Goal: Transaction & Acquisition: Register for event/course

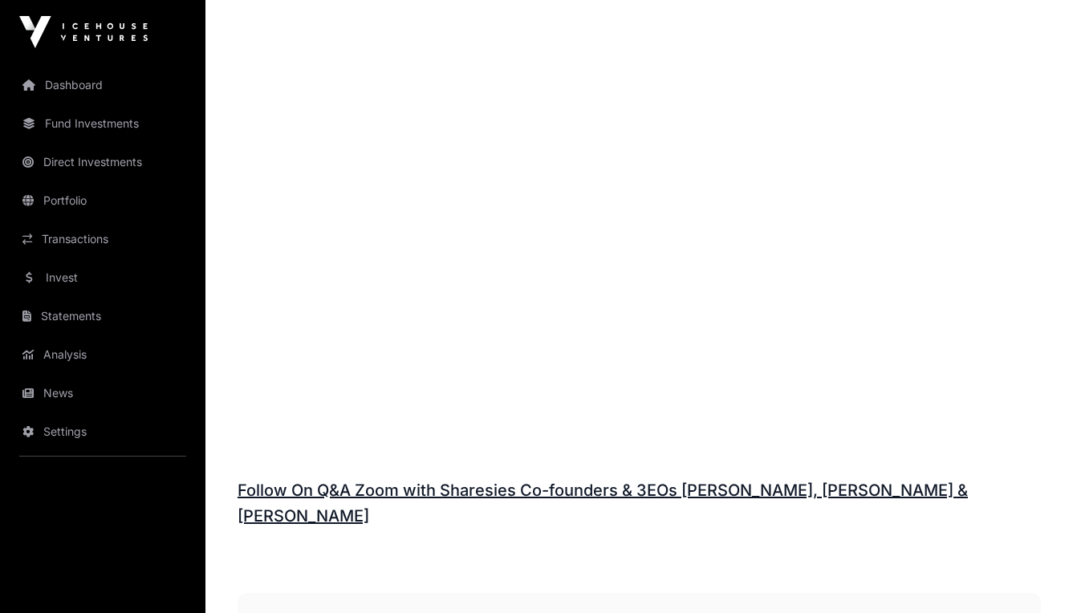
scroll to position [1745, 0]
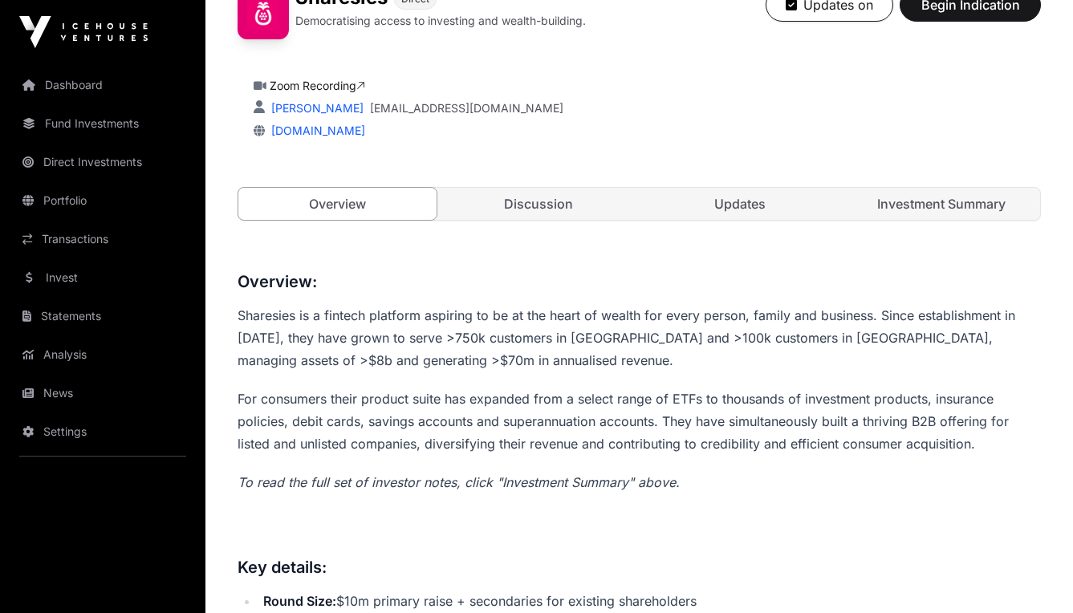
scroll to position [400, 0]
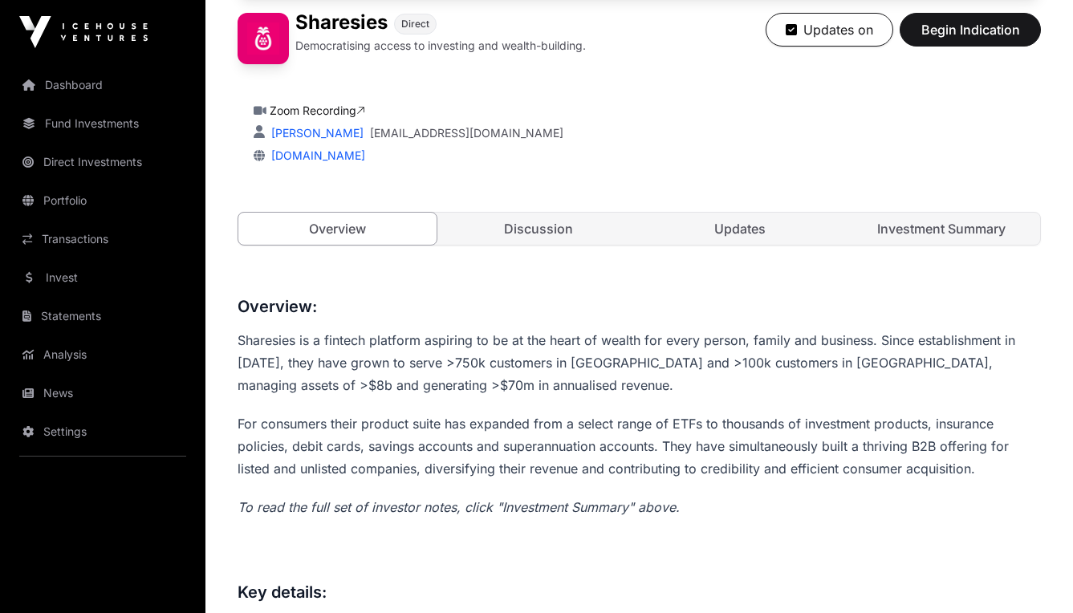
click at [539, 225] on link "Discussion" at bounding box center [539, 229] width 198 height 32
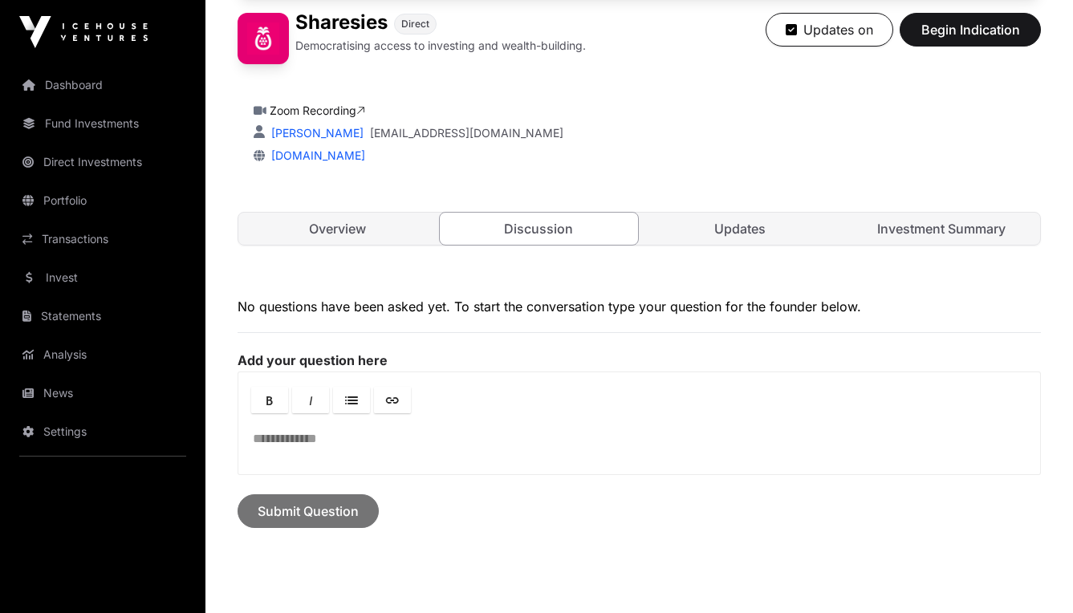
click at [708, 235] on link "Updates" at bounding box center [740, 229] width 198 height 32
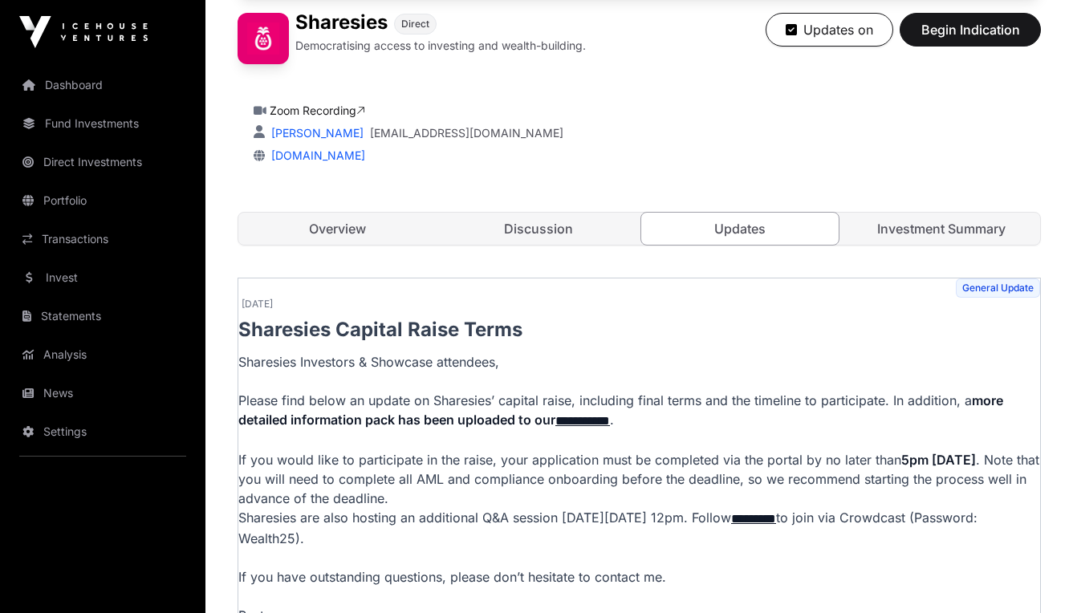
click at [343, 219] on link "Overview" at bounding box center [337, 229] width 198 height 32
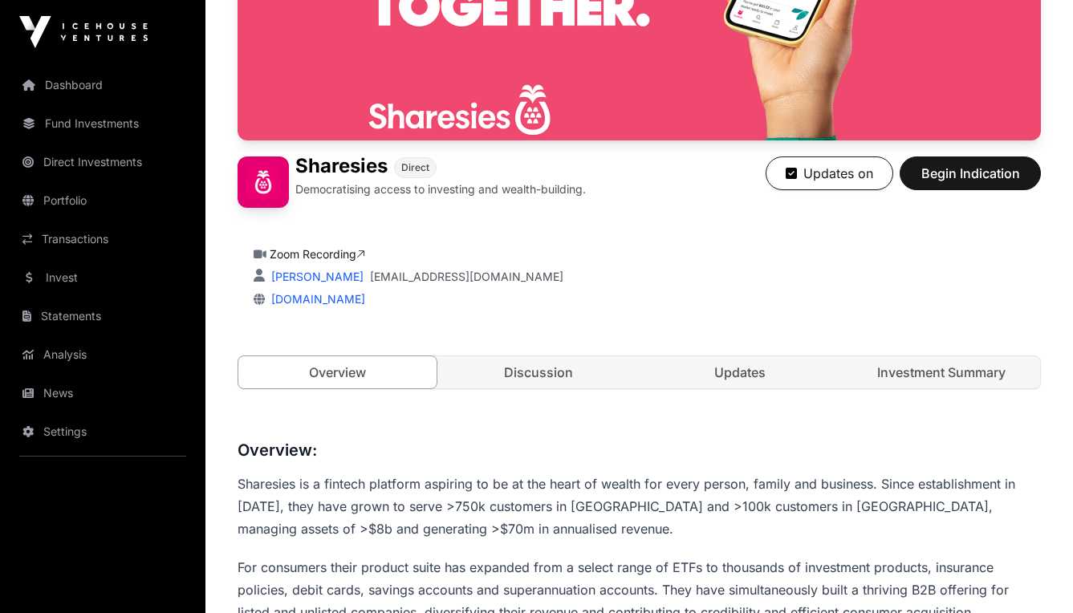
scroll to position [280, 0]
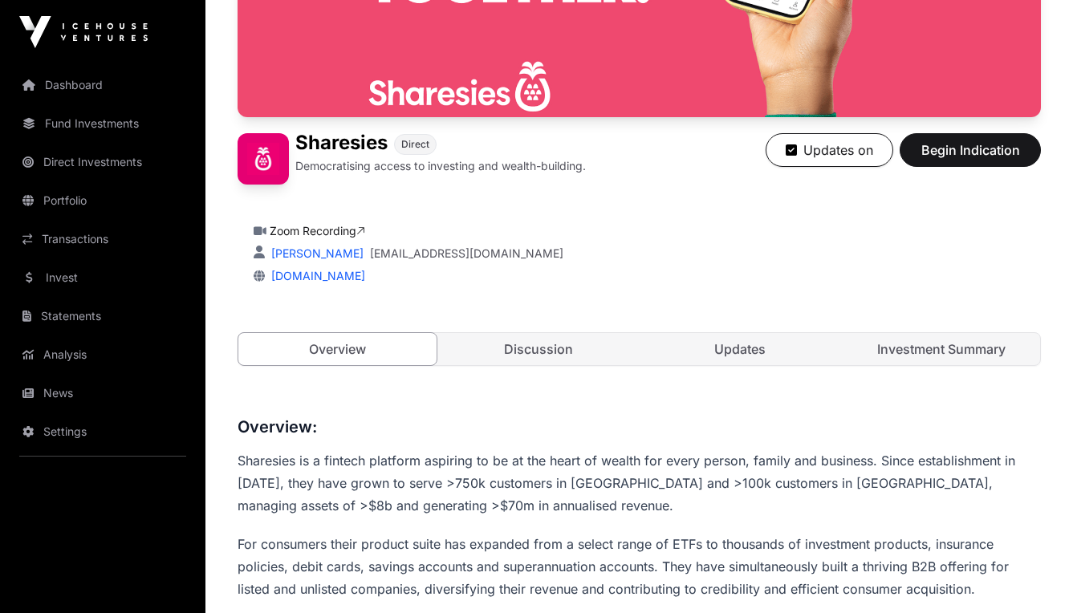
click at [765, 354] on link "Updates" at bounding box center [740, 349] width 198 height 32
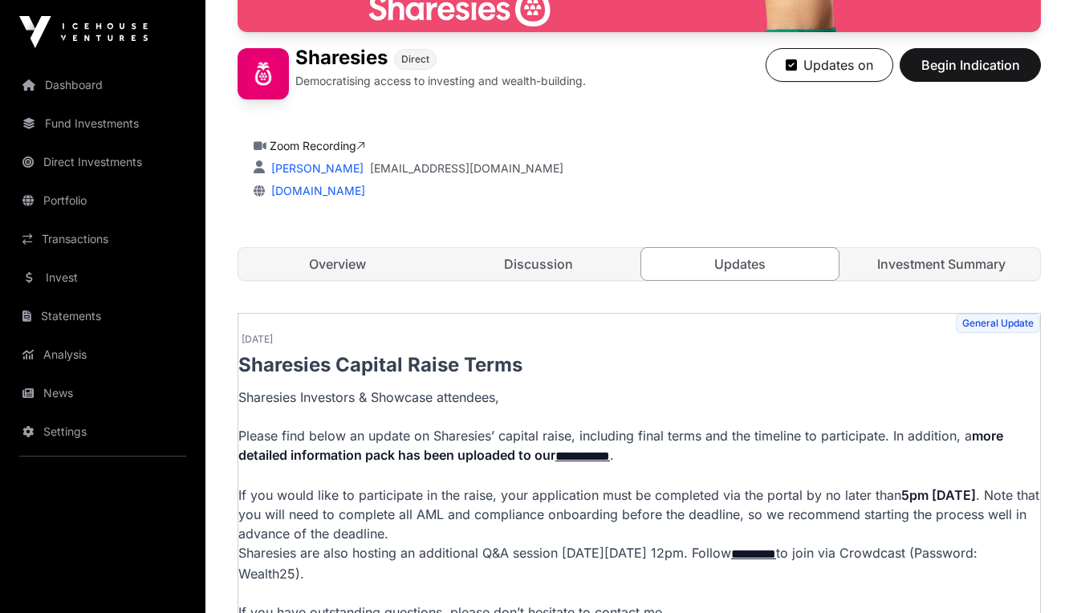
scroll to position [319, 0]
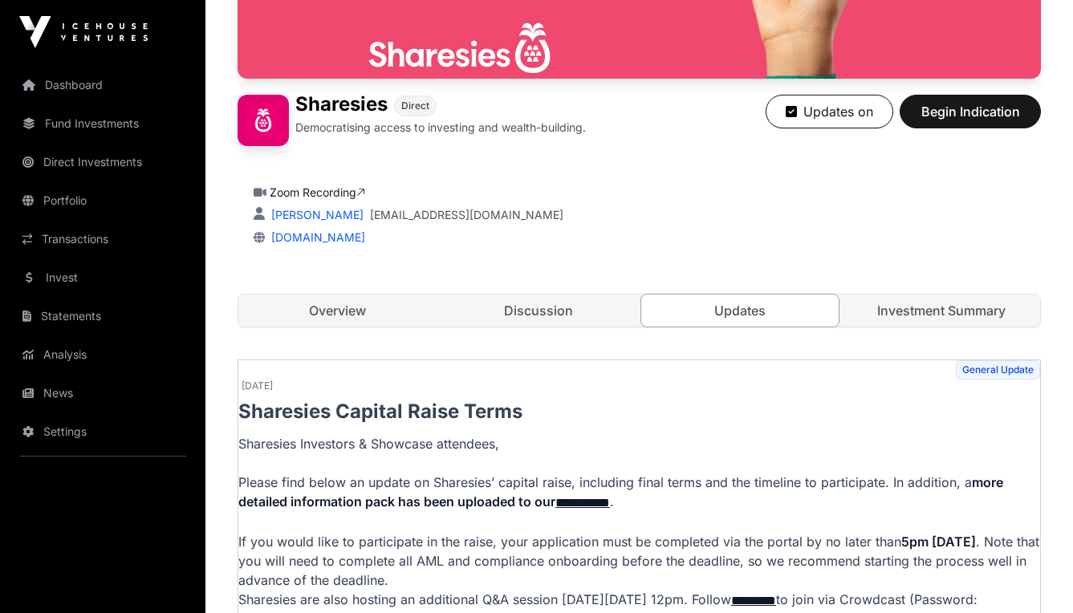
click at [886, 308] on link "Investment Summary" at bounding box center [941, 311] width 198 height 32
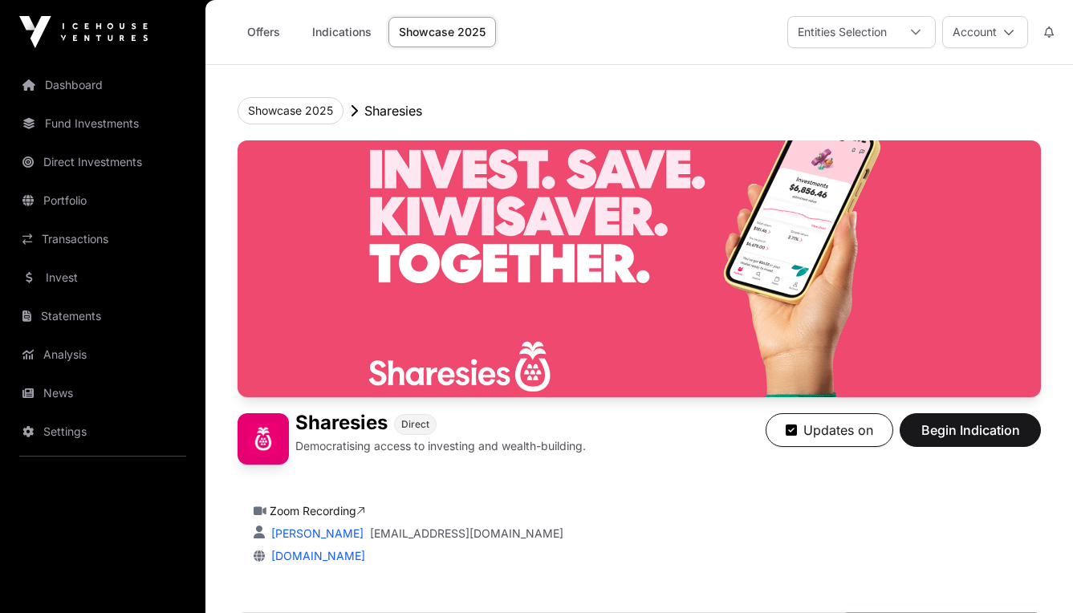
click at [66, 289] on link "Invest" at bounding box center [103, 277] width 180 height 35
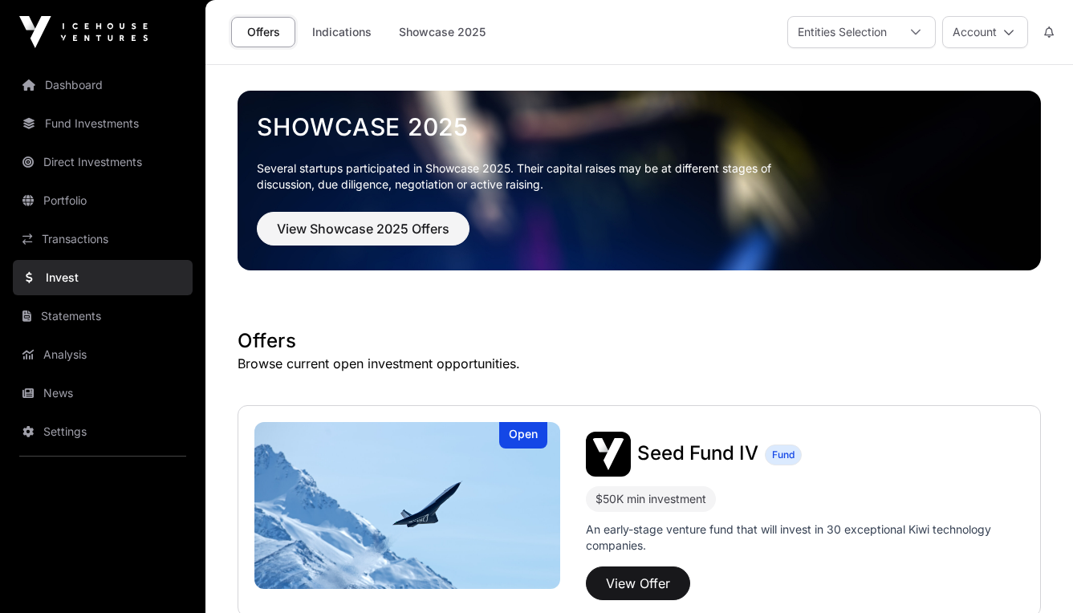
click at [350, 37] on link "Indications" at bounding box center [342, 32] width 80 height 30
click at [352, 30] on link "Indications" at bounding box center [342, 32] width 80 height 30
click at [358, 29] on link "Indications" at bounding box center [342, 32] width 80 height 30
click at [463, 35] on link "Showcase 2025" at bounding box center [442, 32] width 108 height 30
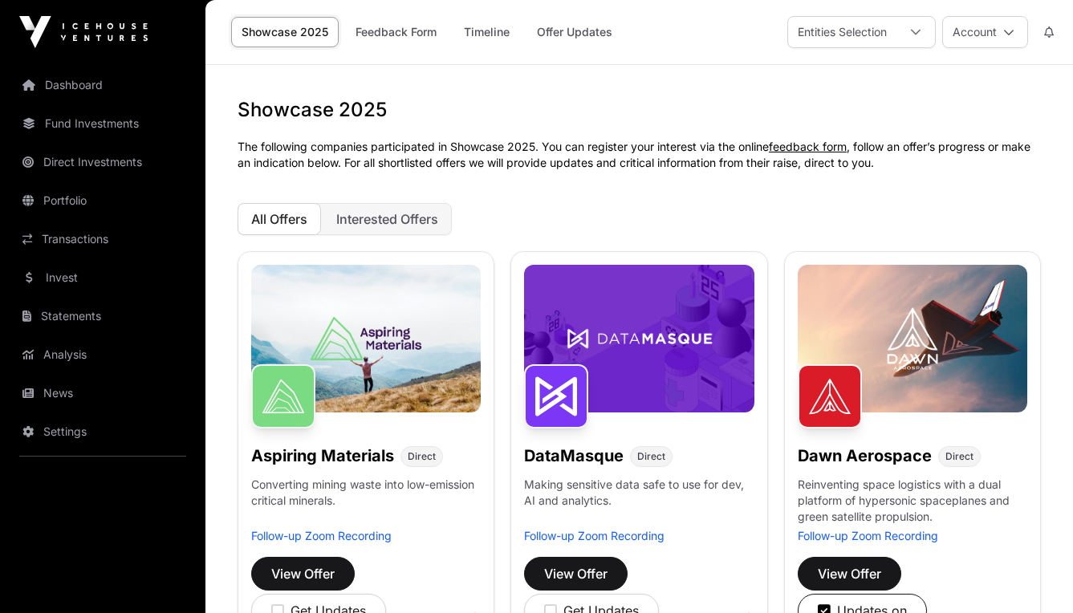
click at [92, 94] on link "Dashboard" at bounding box center [103, 84] width 180 height 35
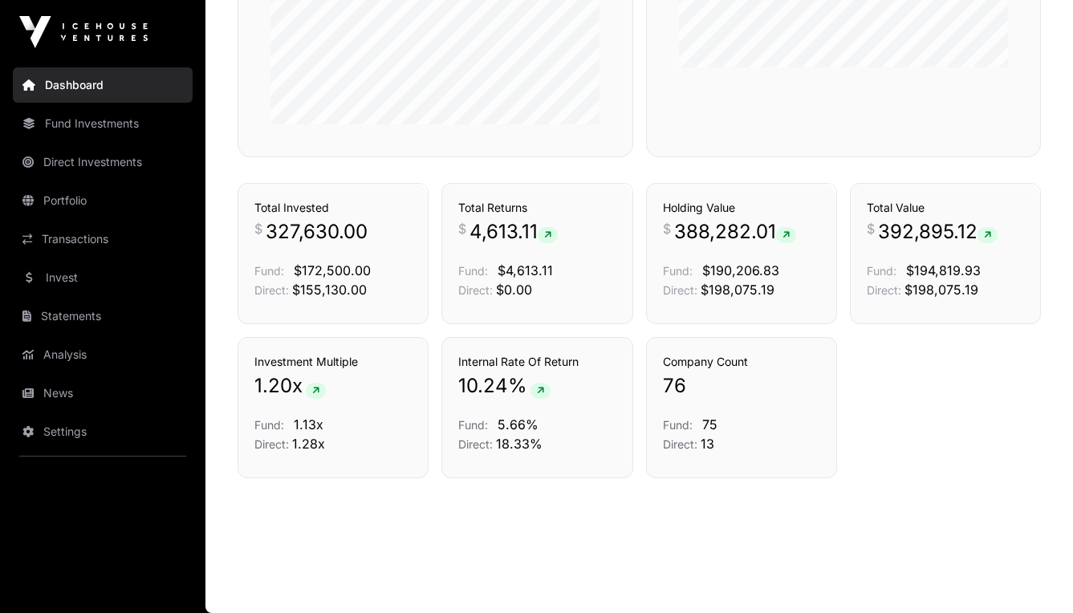
scroll to position [1071, 0]
click at [79, 205] on link "Portfolio" at bounding box center [103, 200] width 180 height 35
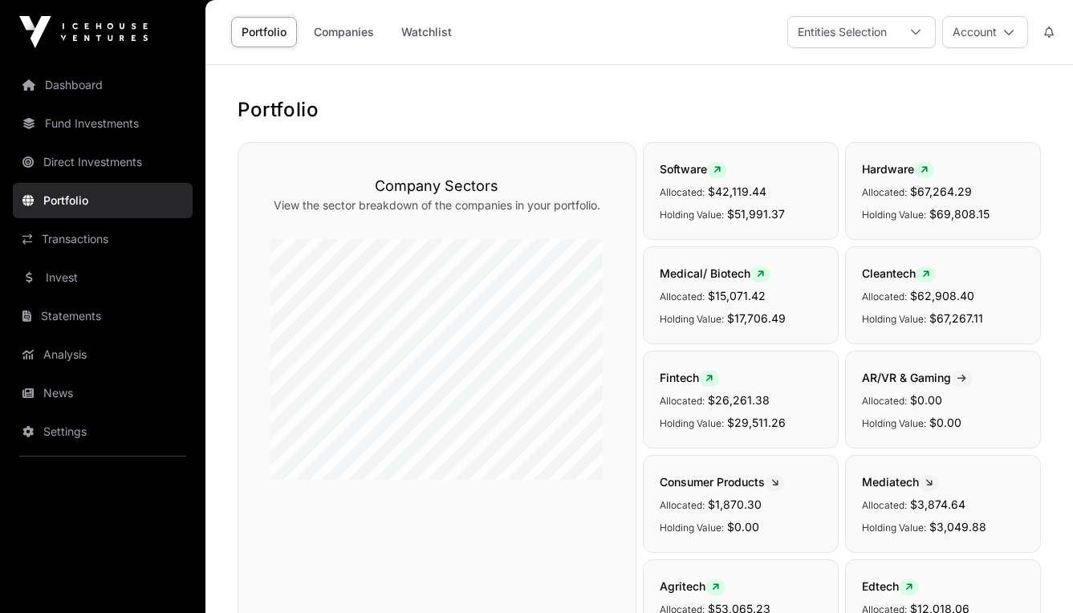
click at [348, 41] on link "Companies" at bounding box center [343, 32] width 81 height 30
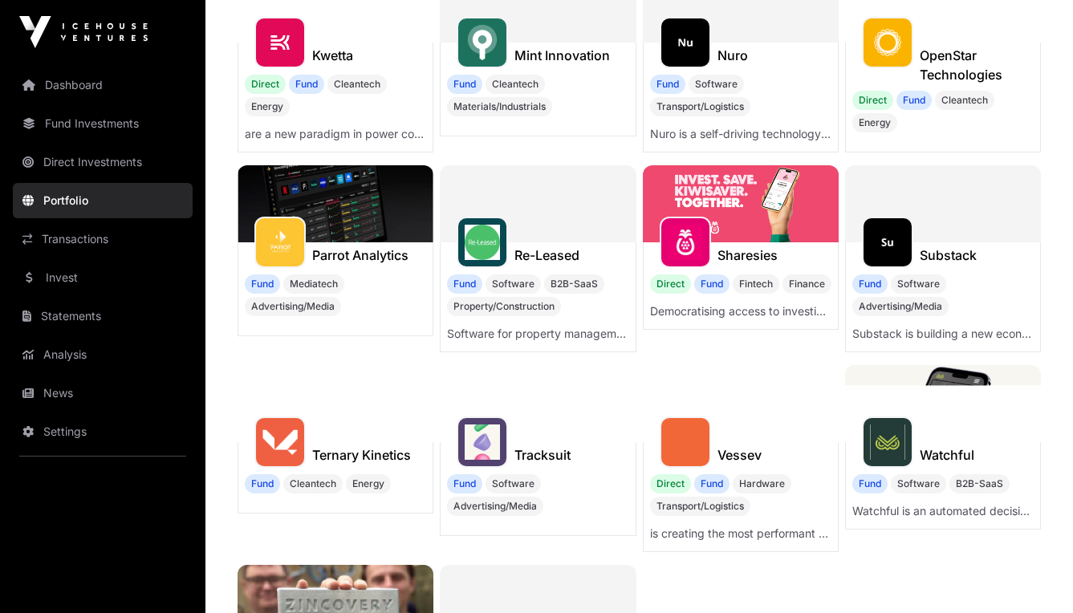
scroll to position [684, 0]
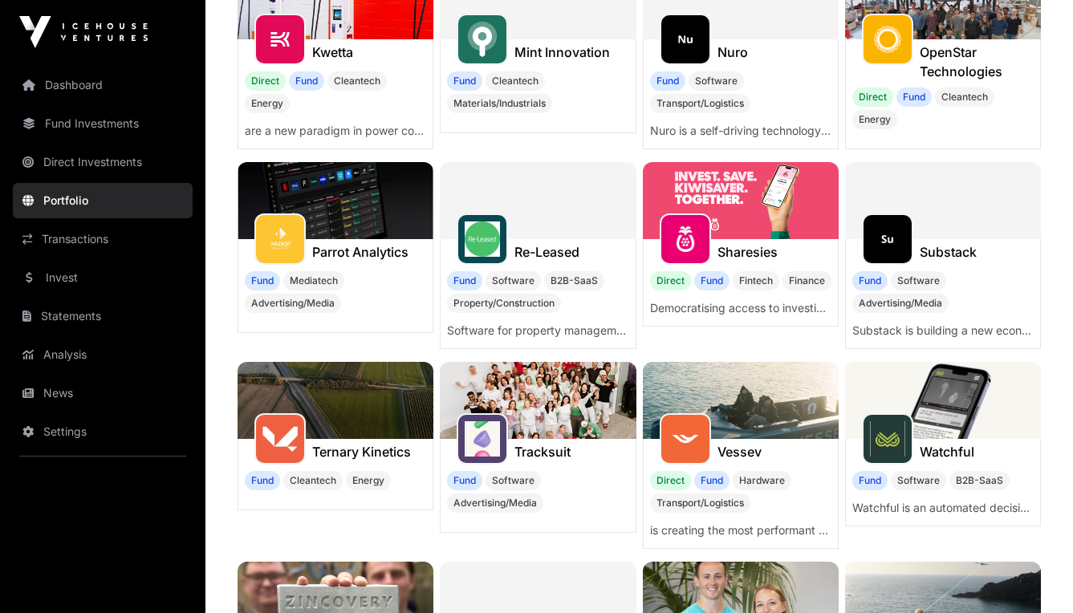
click at [736, 250] on h1 "Sharesies" at bounding box center [748, 251] width 60 height 19
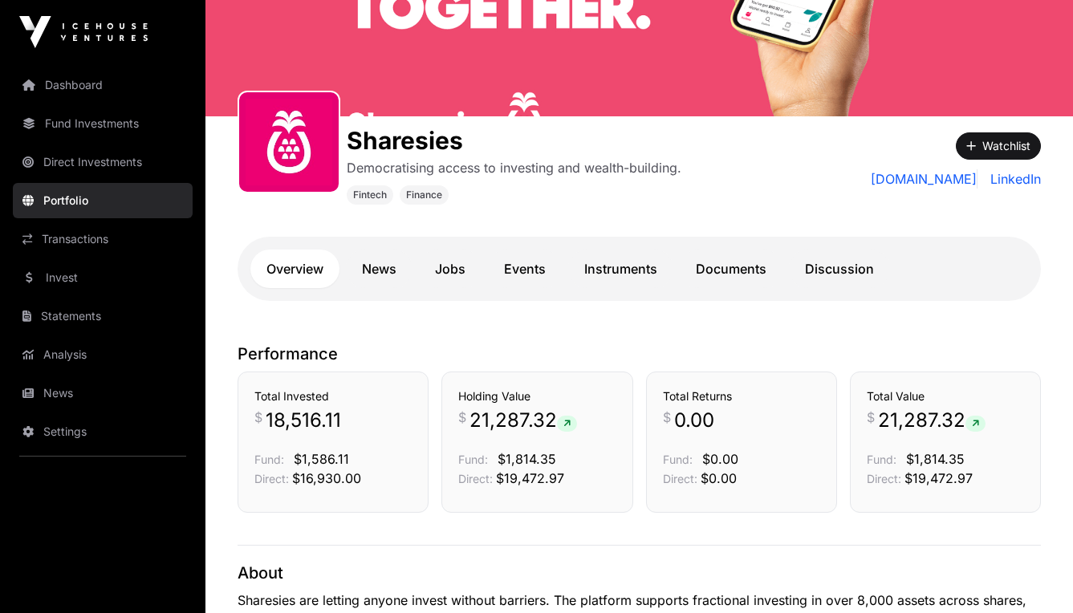
scroll to position [185, 0]
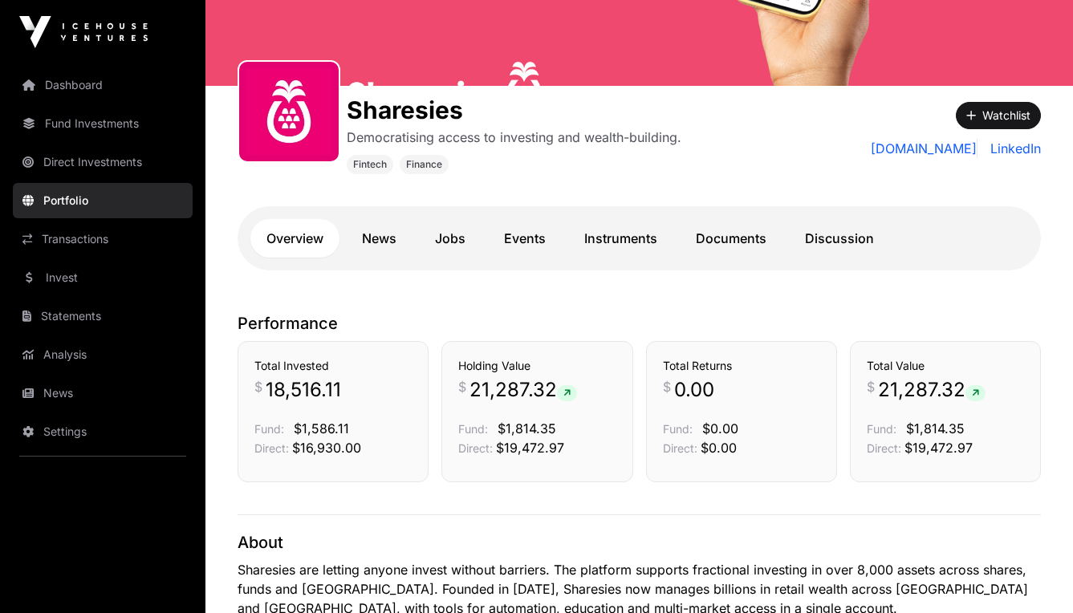
click at [620, 244] on link "Instruments" at bounding box center [620, 238] width 105 height 39
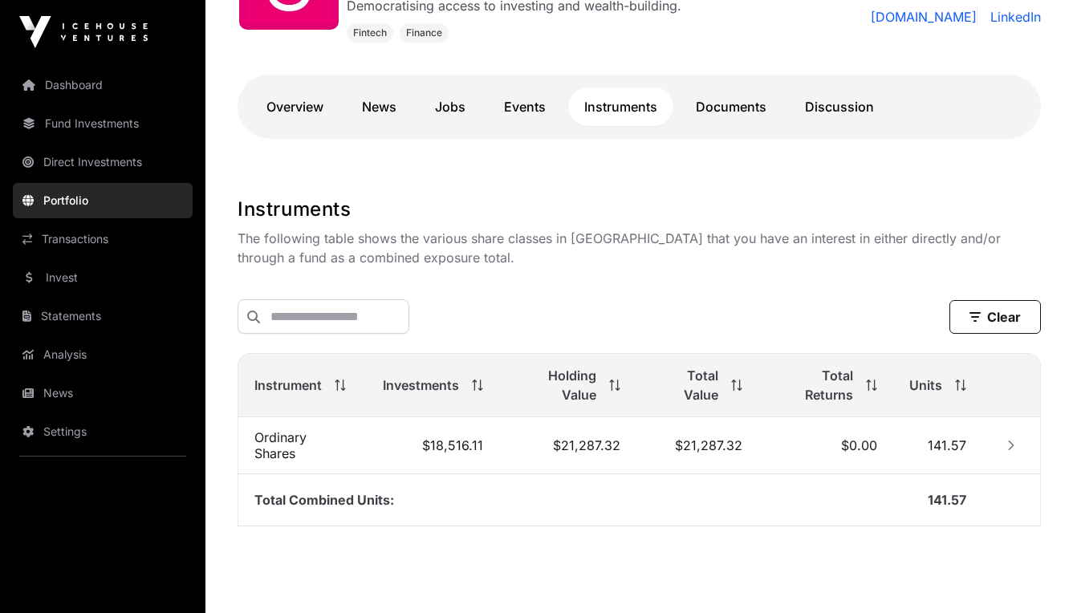
scroll to position [317, 0]
click at [844, 109] on link "Discussion" at bounding box center [839, 106] width 101 height 39
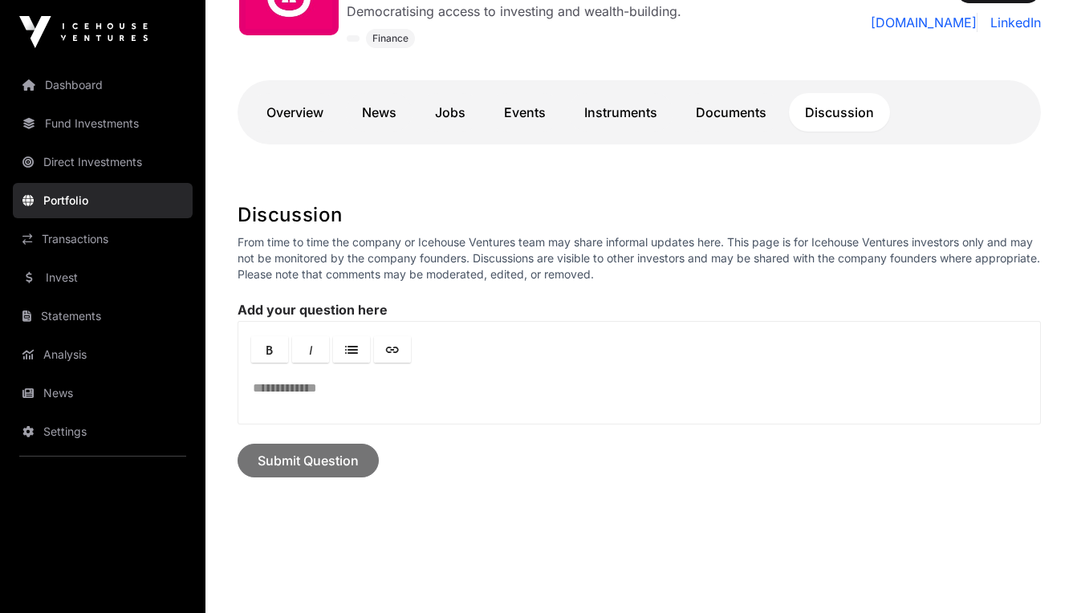
click at [746, 112] on link "Documents" at bounding box center [731, 112] width 103 height 39
click at [729, 112] on link "Documents" at bounding box center [731, 112] width 103 height 39
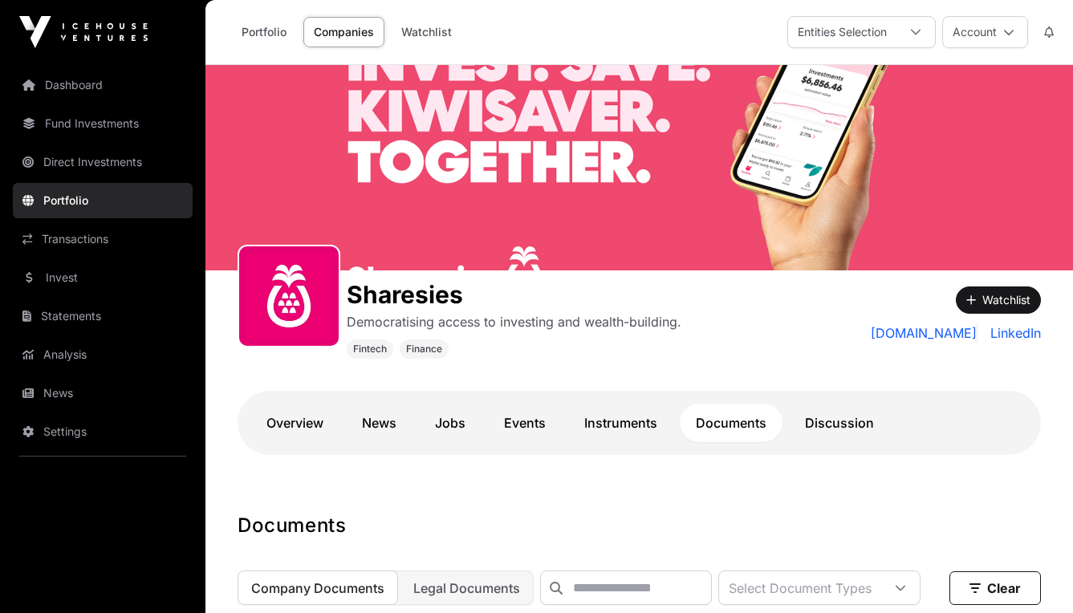
click at [461, 422] on link "Jobs" at bounding box center [450, 423] width 63 height 39
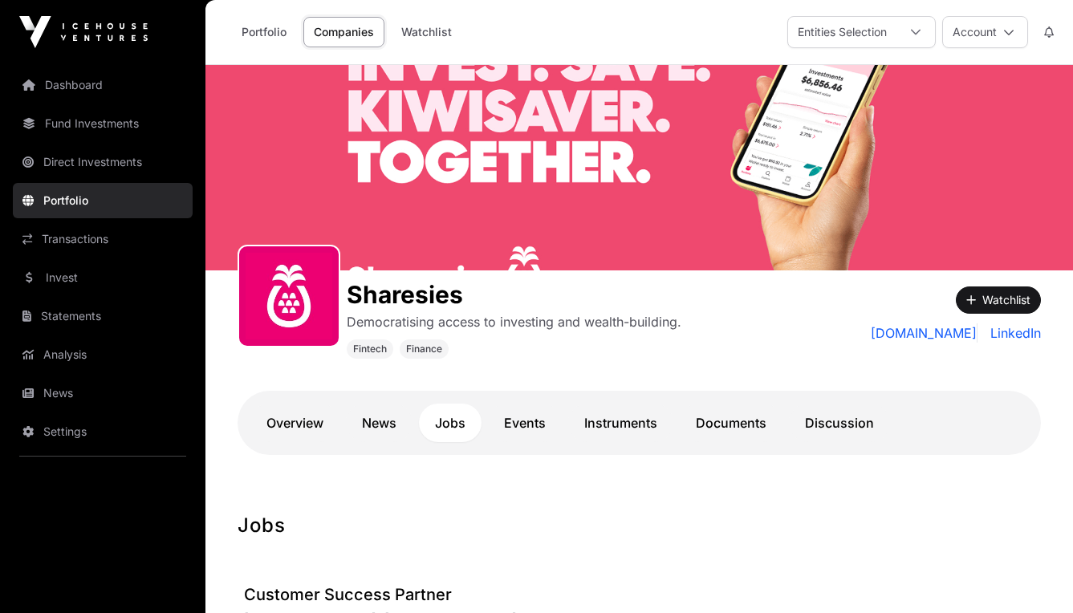
click at [374, 431] on link "News" at bounding box center [379, 423] width 67 height 39
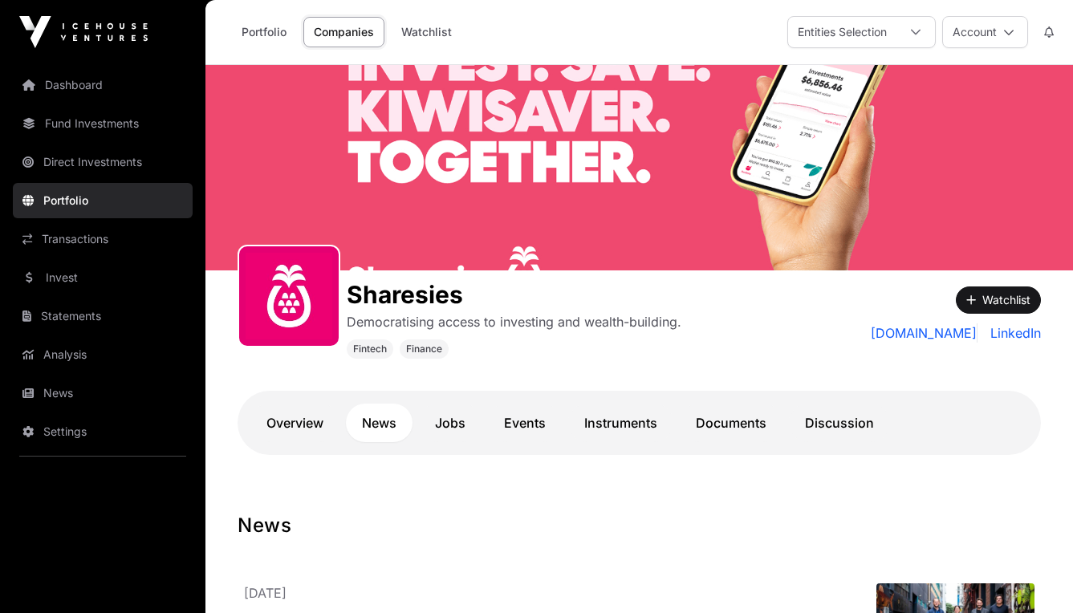
click at [317, 427] on link "Overview" at bounding box center [294, 423] width 89 height 39
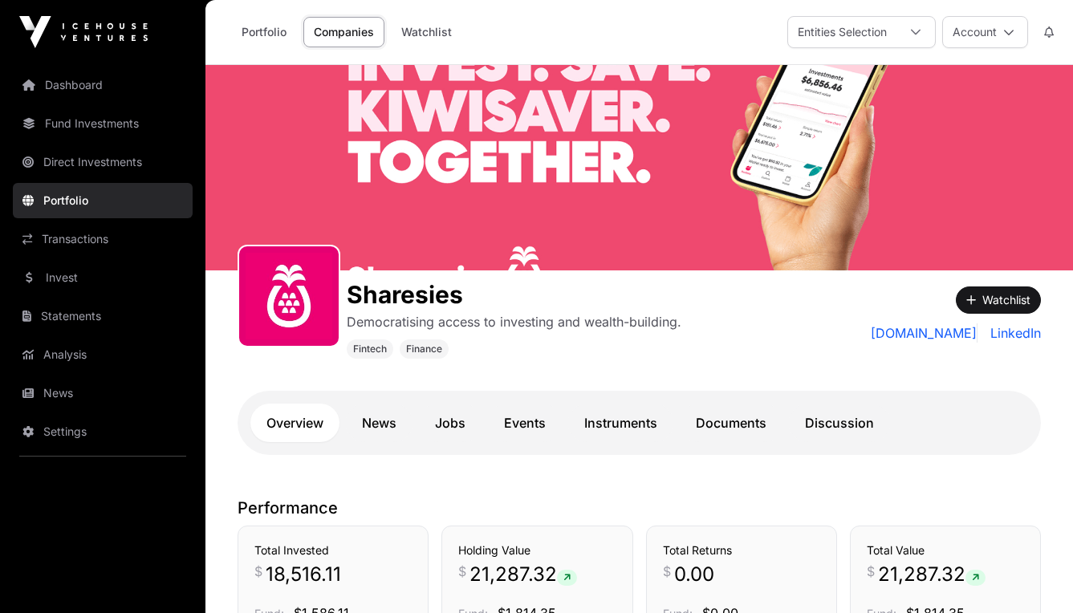
click at [433, 30] on link "Watchlist" at bounding box center [426, 32] width 71 height 30
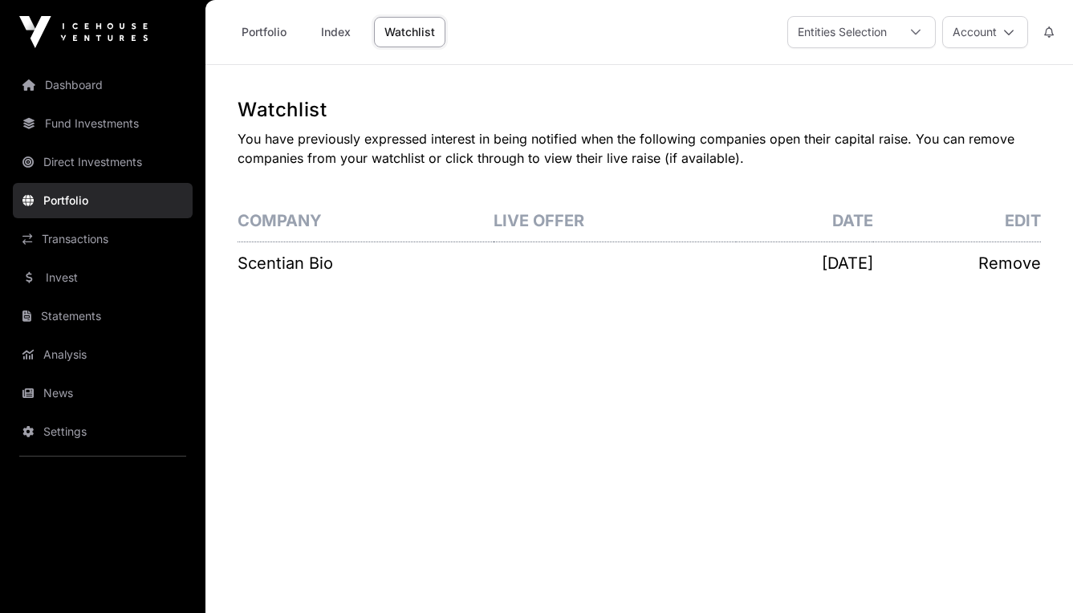
click at [275, 39] on link "Portfolio" at bounding box center [264, 32] width 66 height 30
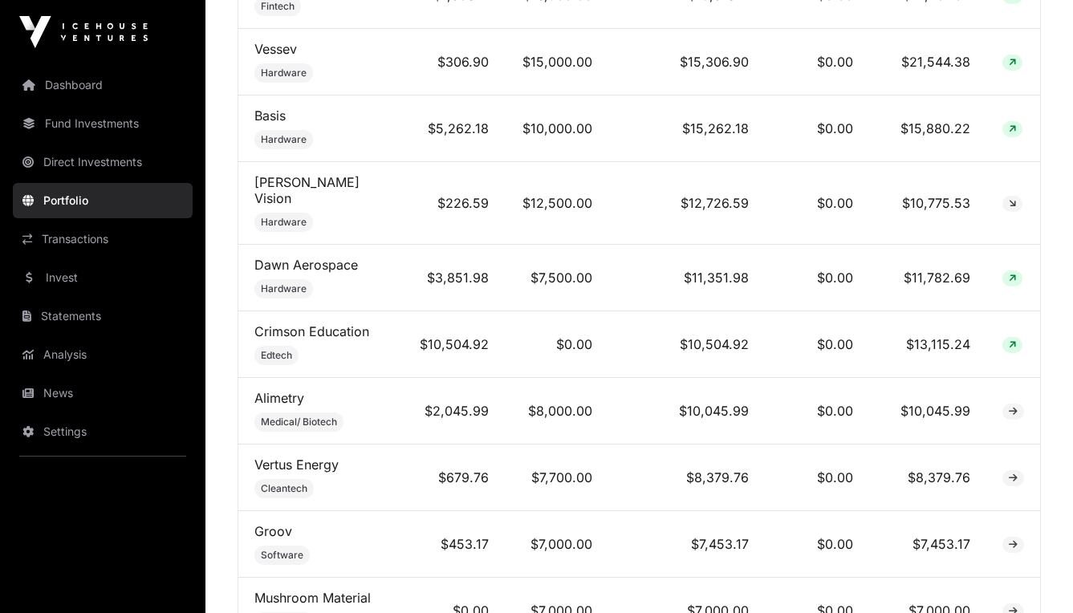
scroll to position [1002, 0]
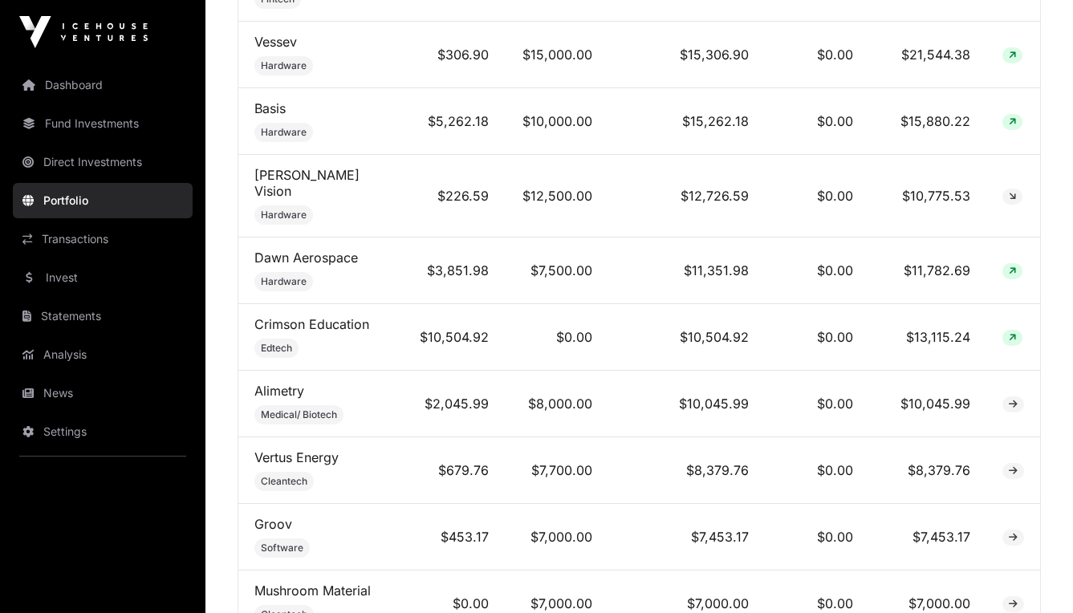
click at [85, 289] on link "Invest" at bounding box center [103, 277] width 180 height 35
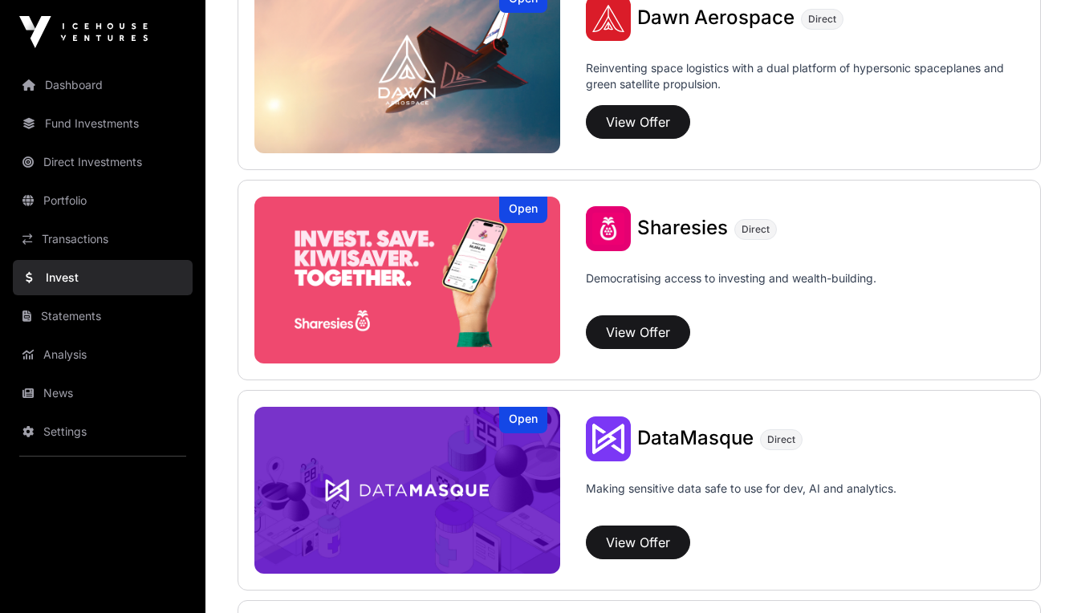
scroll to position [1925, 0]
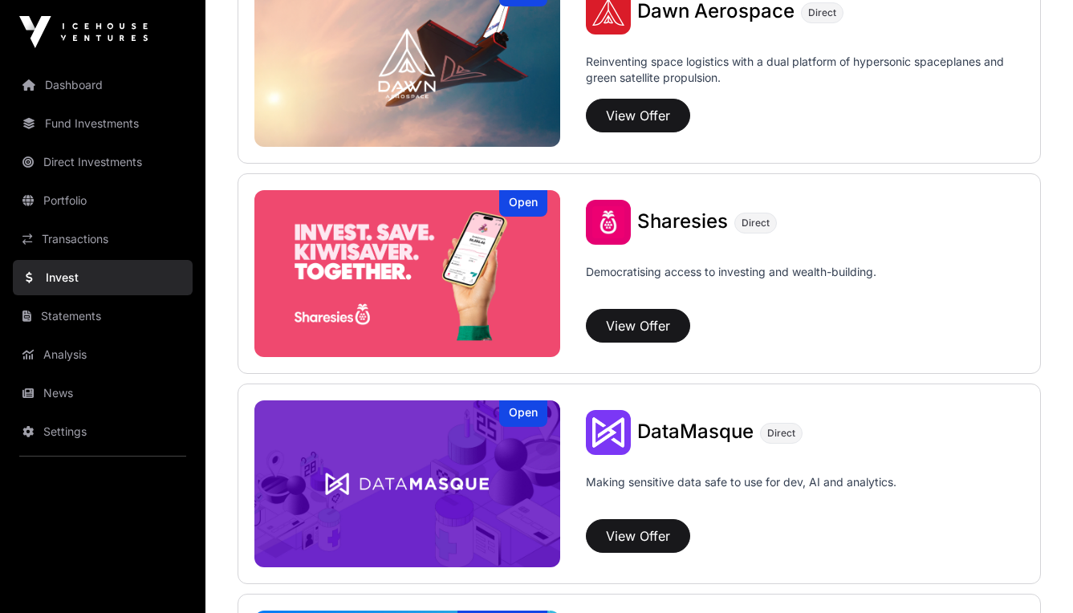
click at [644, 331] on button "View Offer" at bounding box center [638, 326] width 104 height 34
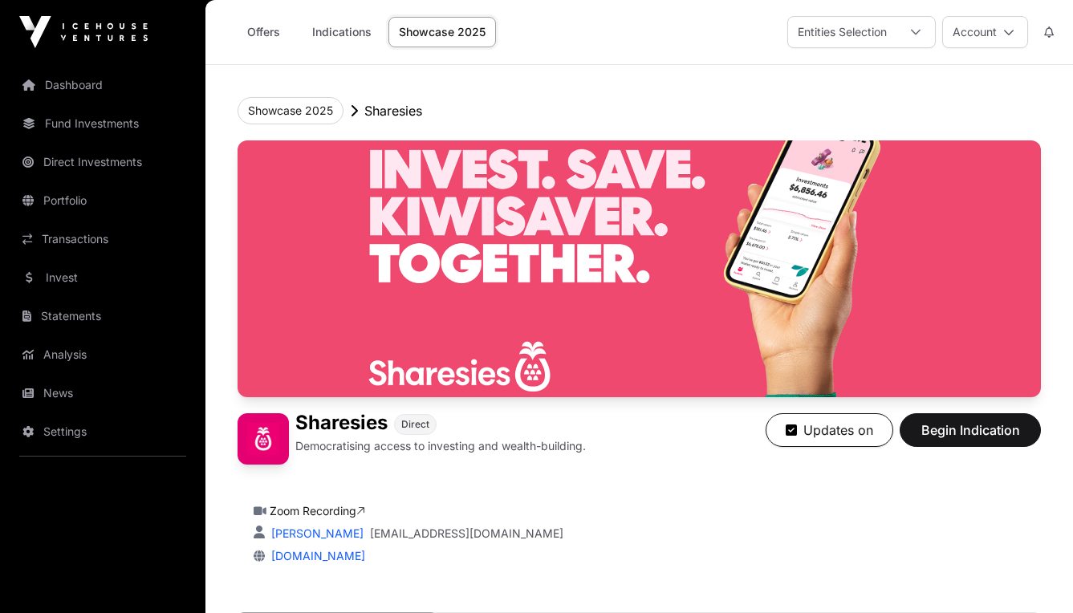
click at [984, 431] on span "Begin Indication" at bounding box center [970, 430] width 101 height 19
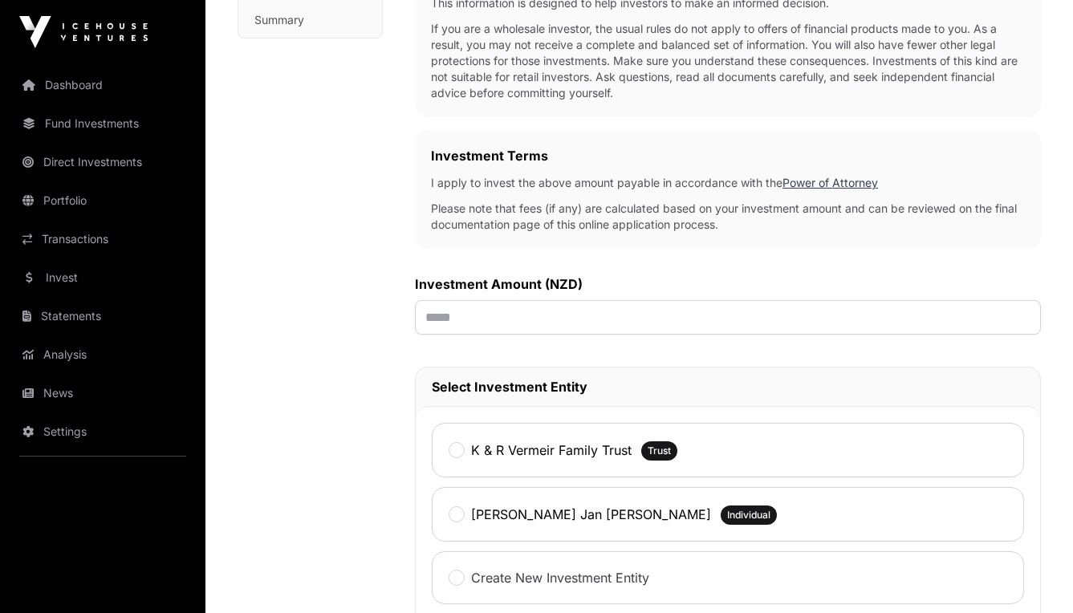
scroll to position [419, 0]
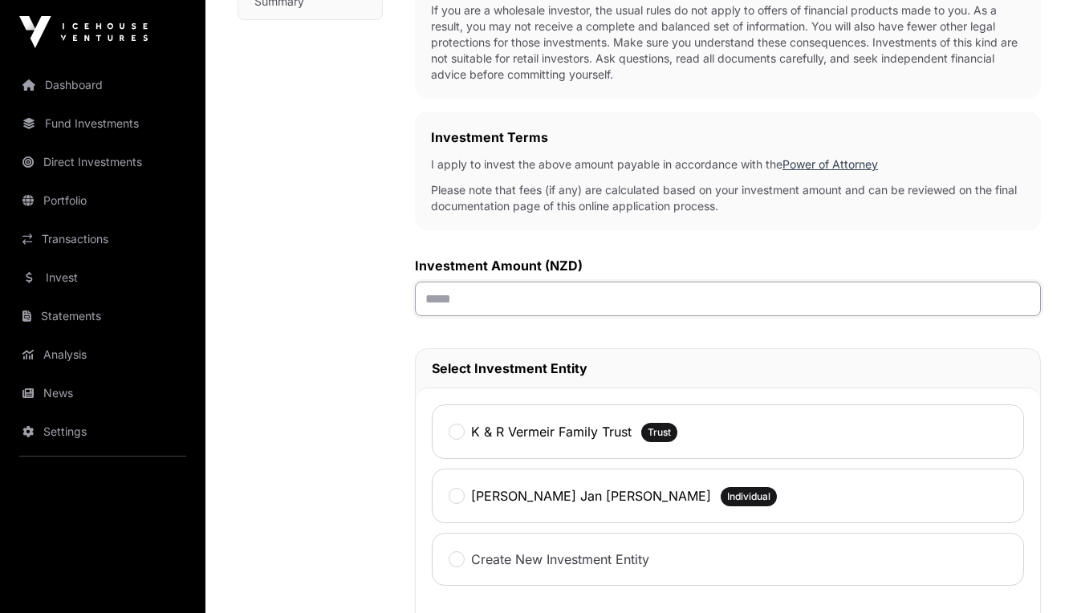
click at [458, 305] on input "text" at bounding box center [728, 299] width 626 height 35
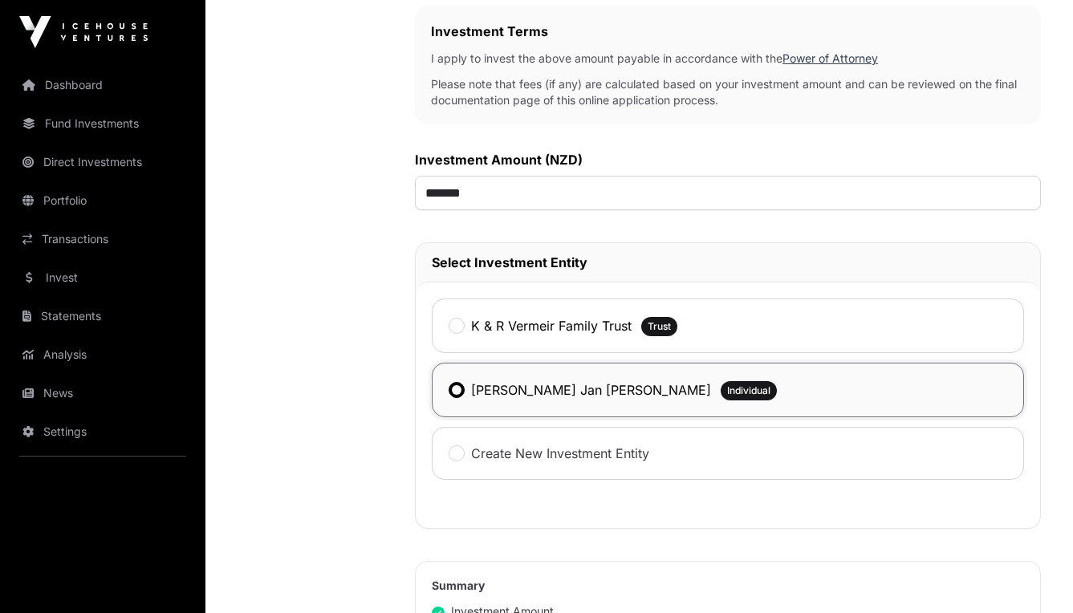
scroll to position [467, 0]
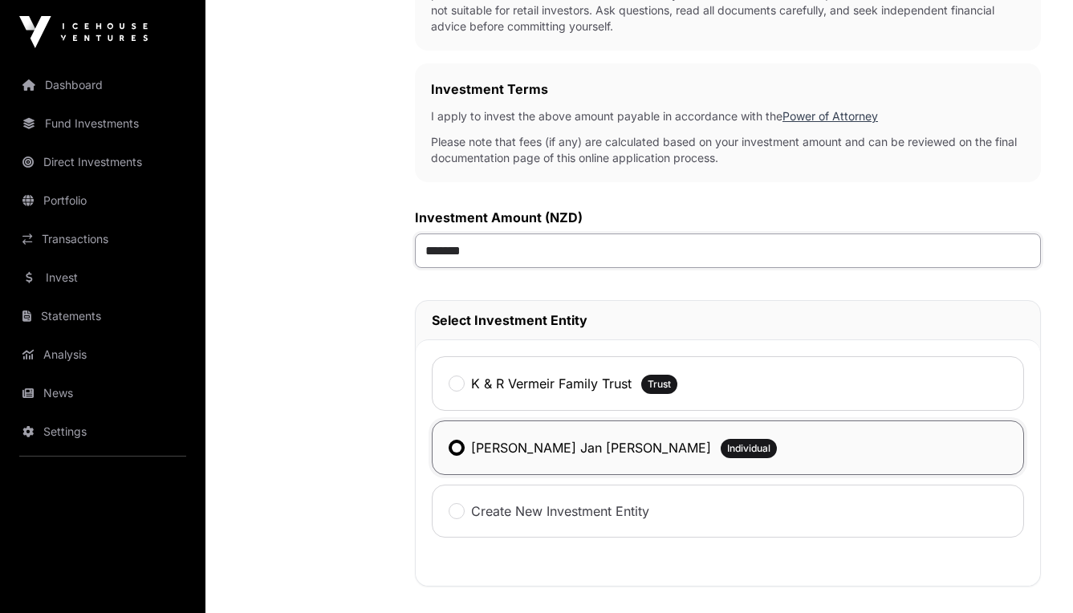
drag, startPoint x: 446, startPoint y: 248, endPoint x: 437, endPoint y: 250, distance: 9.9
click at [437, 250] on input "*******" at bounding box center [728, 251] width 626 height 35
type input "*******"
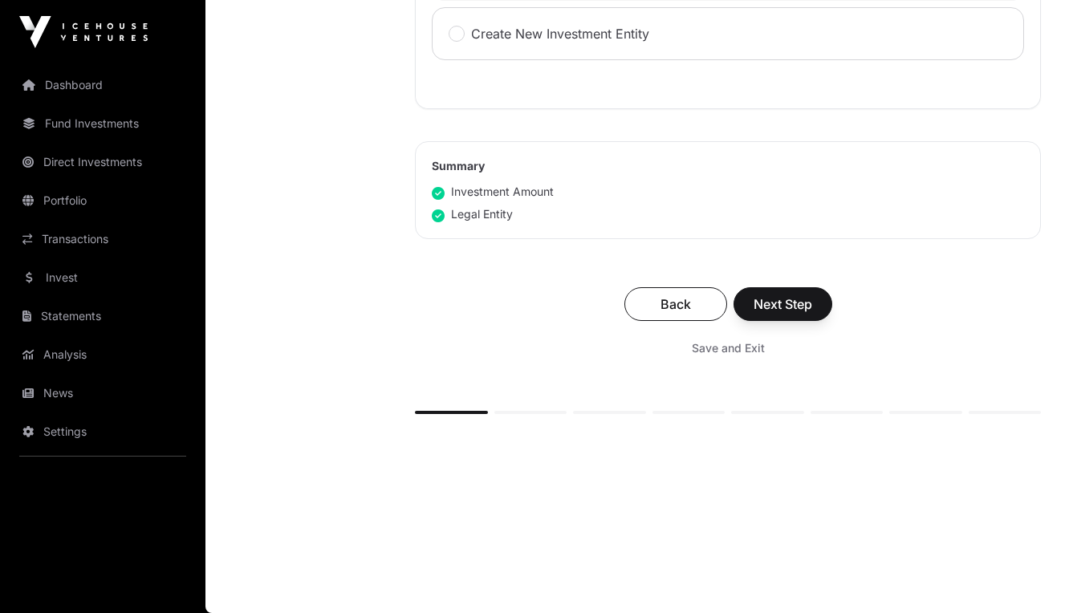
scroll to position [947, 0]
click at [795, 304] on span "Next Step" at bounding box center [783, 304] width 59 height 19
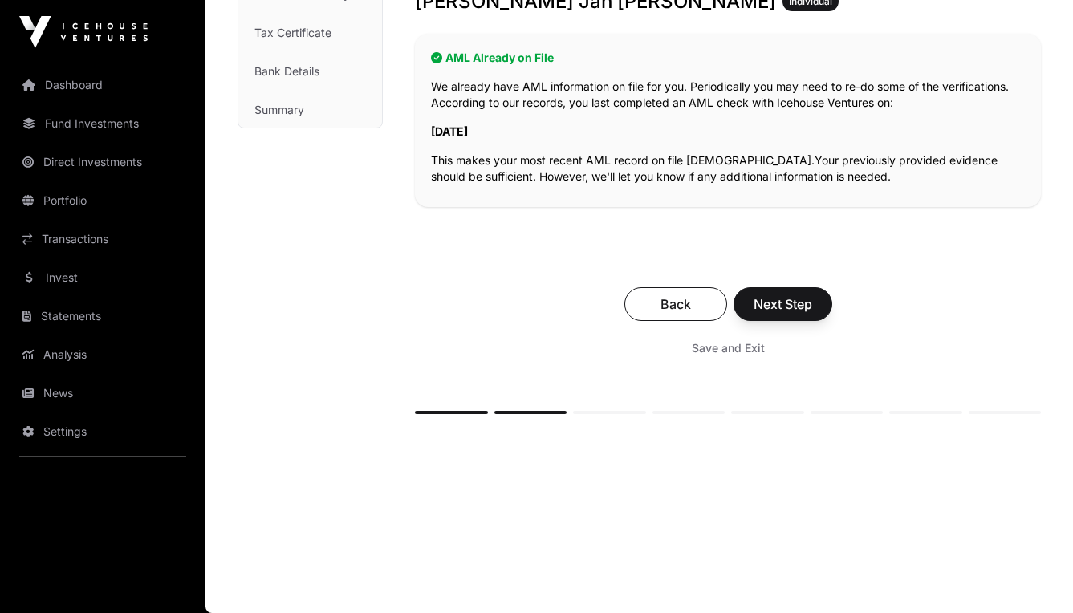
scroll to position [311, 0]
click at [768, 305] on span "Next Step" at bounding box center [783, 304] width 59 height 19
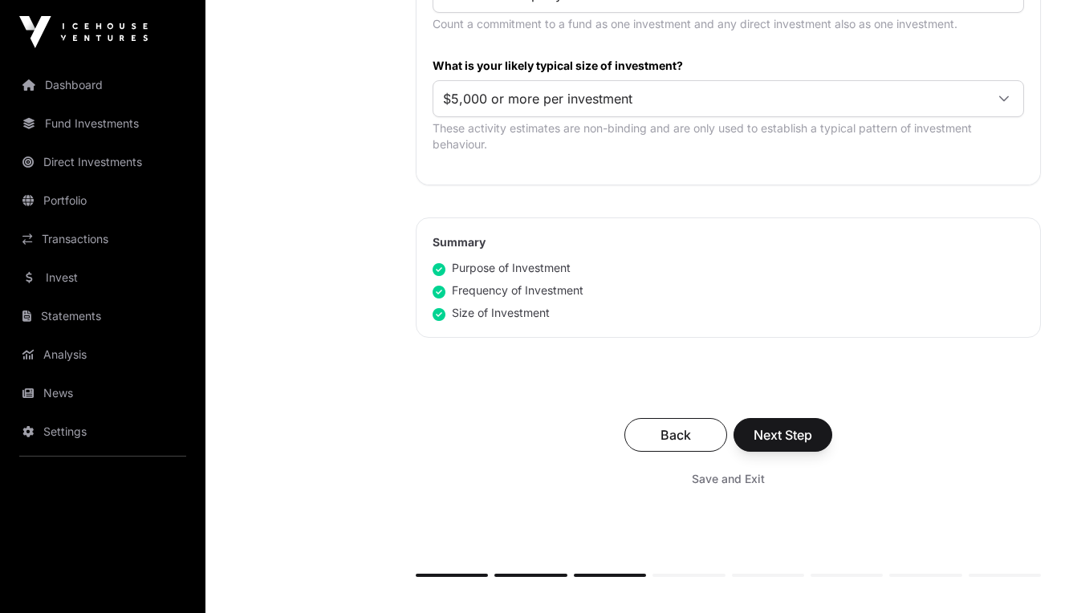
scroll to position [937, 0]
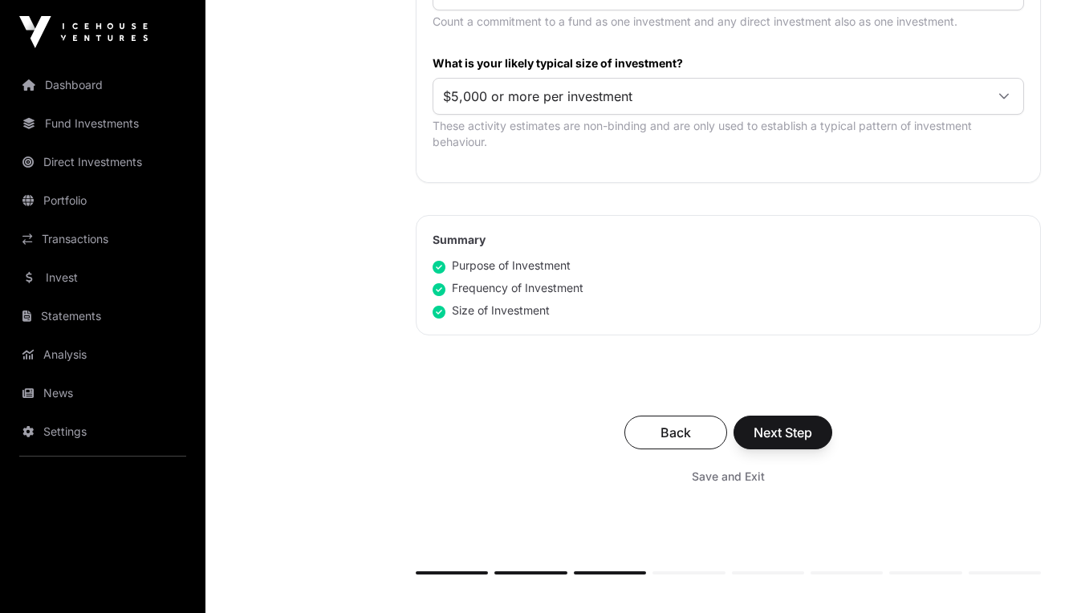
click at [763, 426] on span "Next Step" at bounding box center [783, 432] width 59 height 19
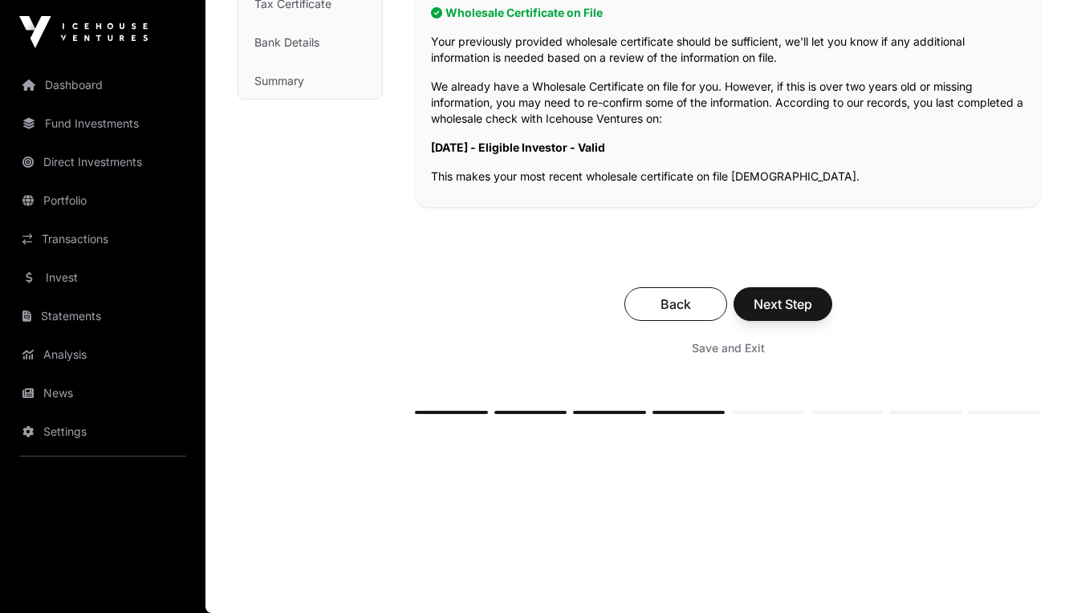
scroll to position [339, 0]
click at [780, 312] on span "Next Step" at bounding box center [783, 304] width 59 height 19
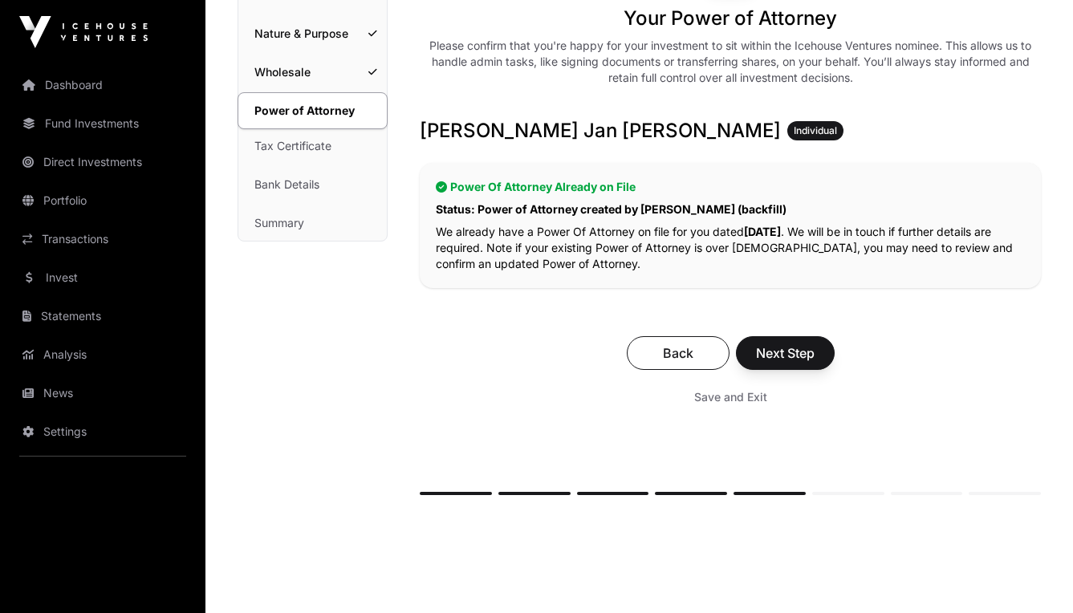
scroll to position [227, 0]
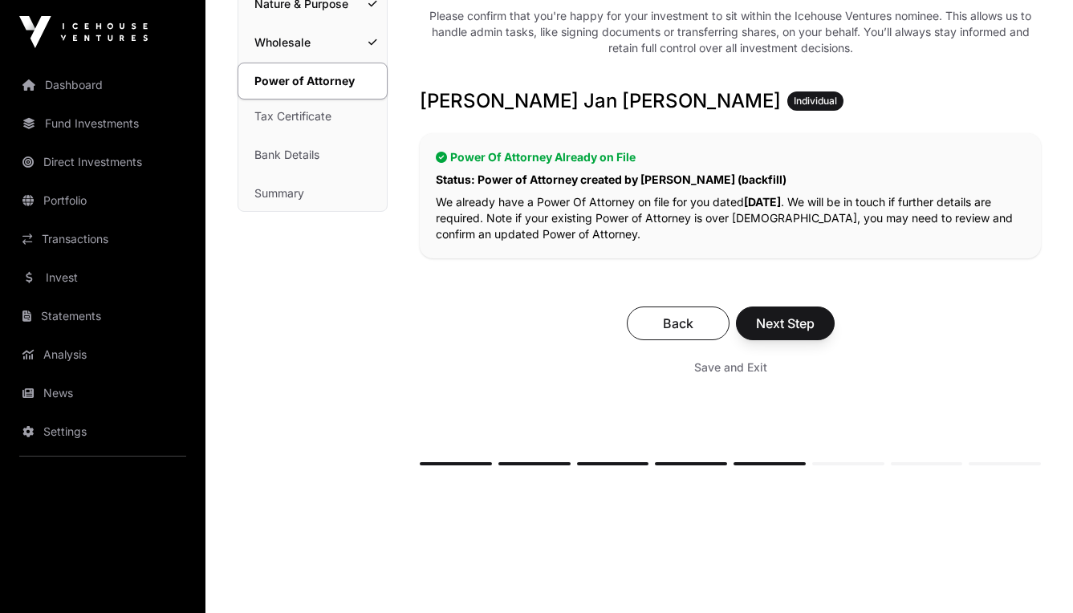
click at [774, 328] on span "Next Step" at bounding box center [785, 323] width 59 height 19
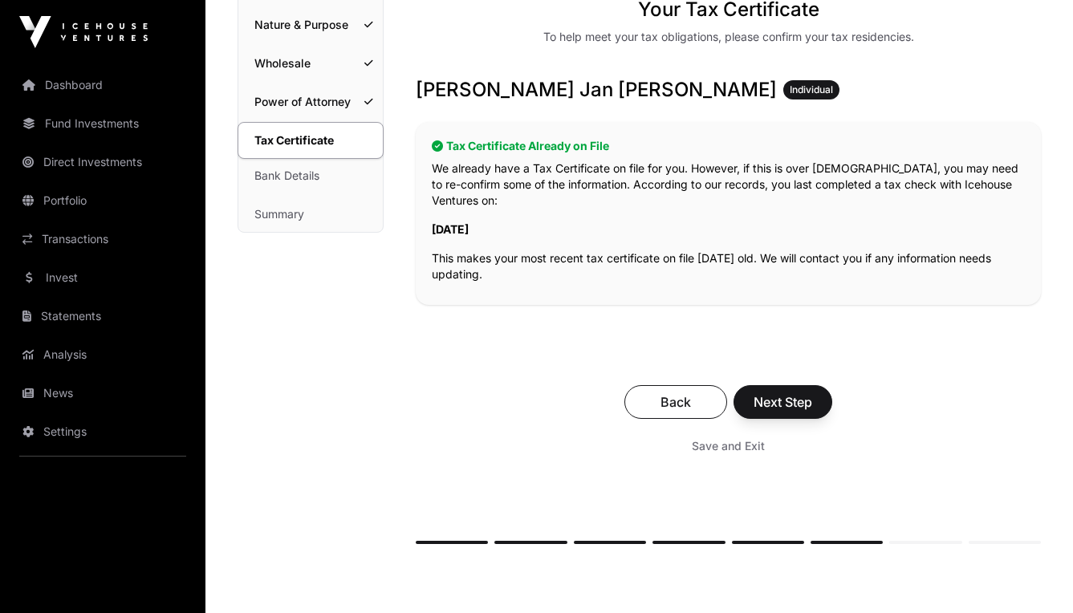
scroll to position [231, 0]
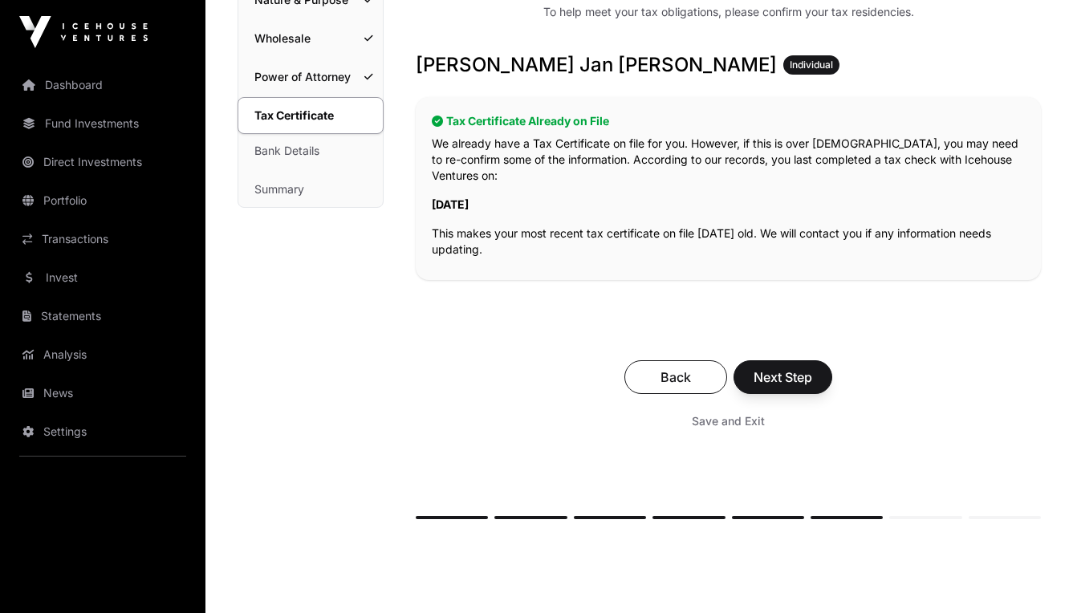
click at [780, 380] on span "Next Step" at bounding box center [783, 377] width 59 height 19
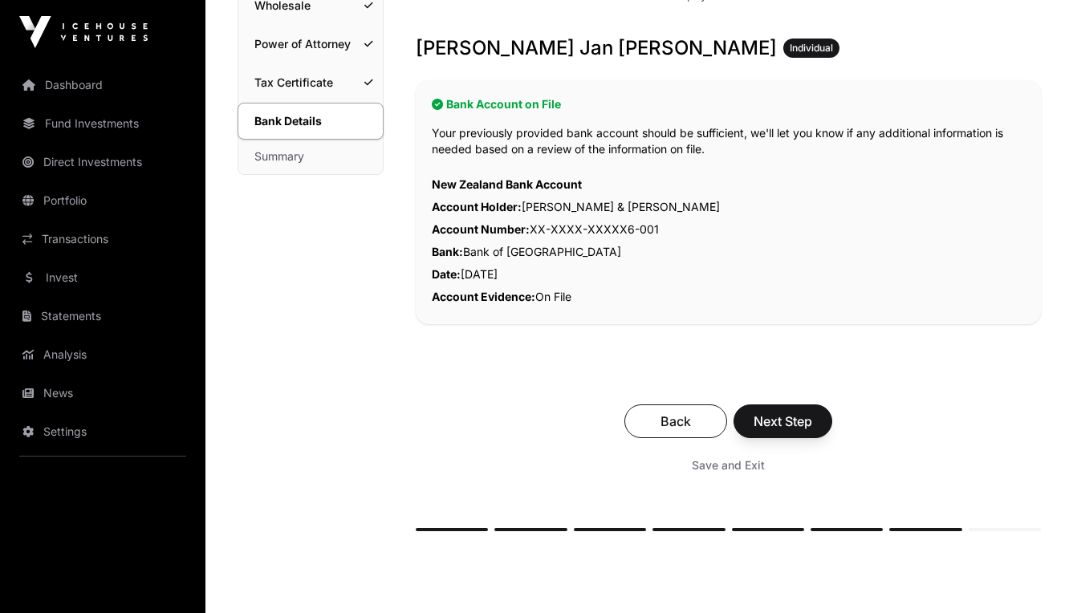
scroll to position [270, 0]
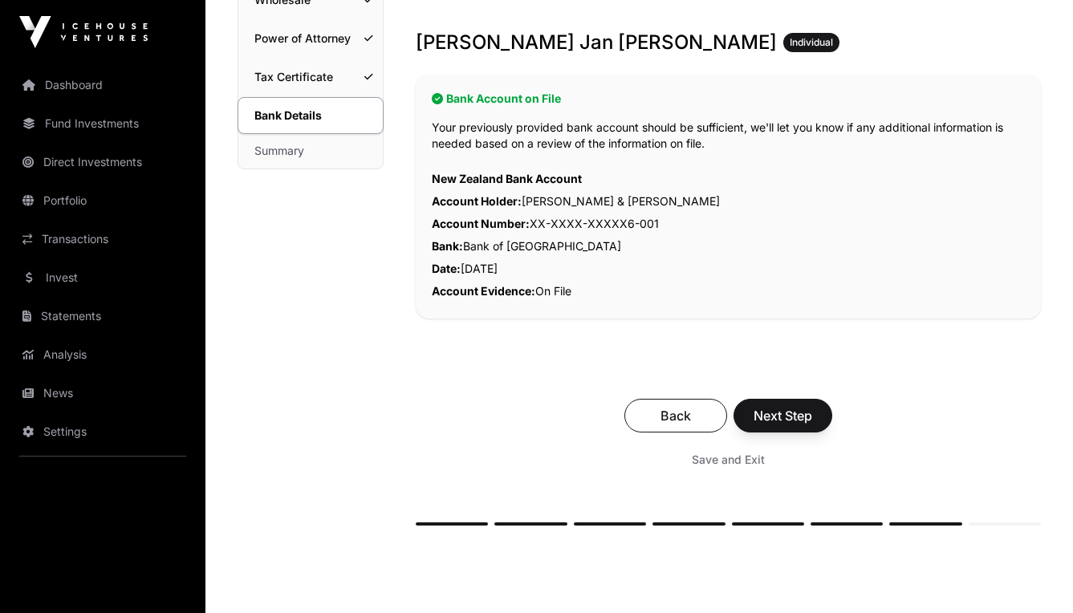
click at [781, 411] on span "Next Step" at bounding box center [783, 415] width 59 height 19
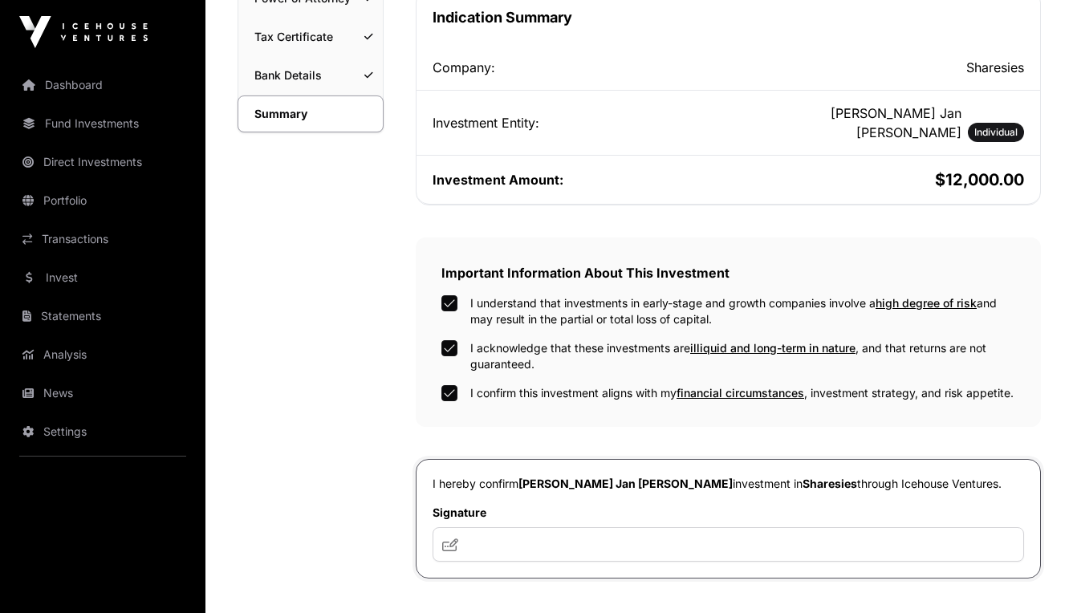
scroll to position [394, 0]
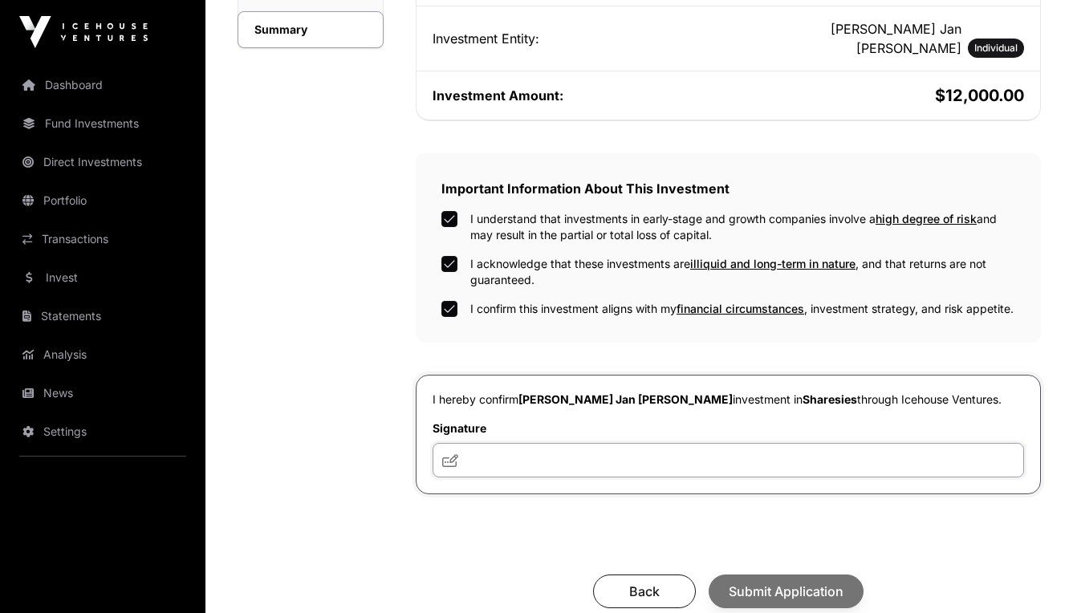
click at [501, 465] on input "text" at bounding box center [729, 460] width 592 height 35
type input "**********"
click at [800, 600] on button "Submit Application" at bounding box center [786, 592] width 155 height 34
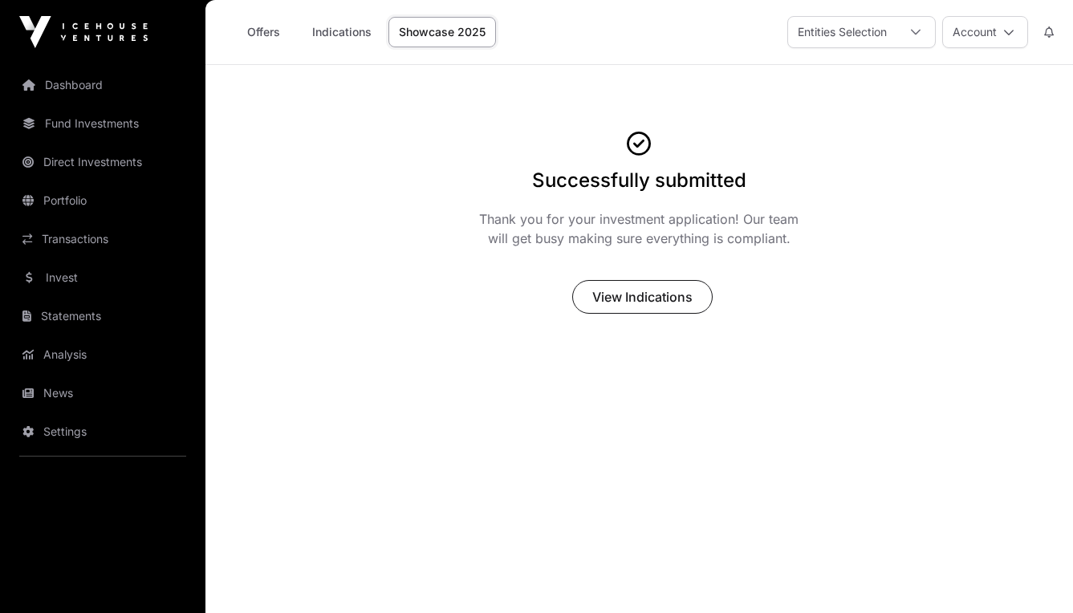
click at [91, 84] on link "Dashboard" at bounding box center [103, 84] width 180 height 35
